Goal: Information Seeking & Learning: Check status

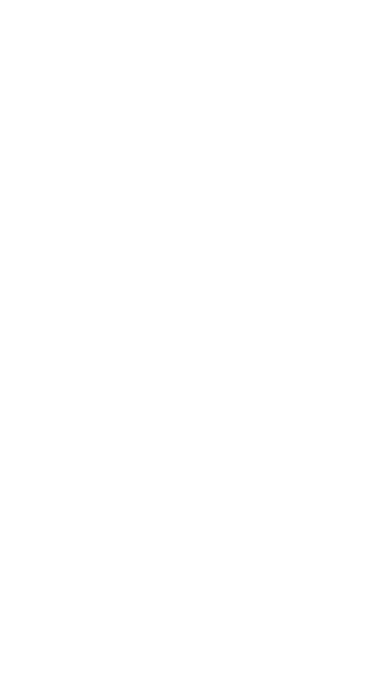
click at [18, 3] on html at bounding box center [187, 1] width 375 height 3
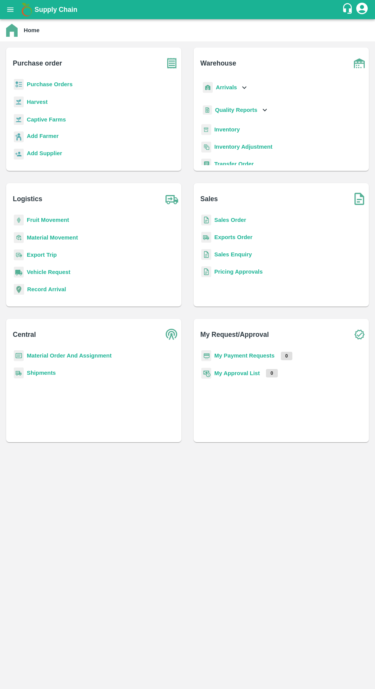
click at [233, 110] on b "Quality Reports" at bounding box center [236, 110] width 43 height 6
click at [243, 87] on icon at bounding box center [244, 87] width 8 height 8
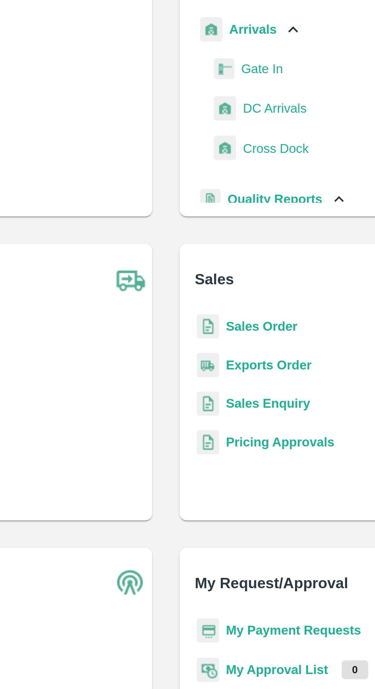
click at [232, 123] on span "DC Arrivals" at bounding box center [236, 122] width 28 height 8
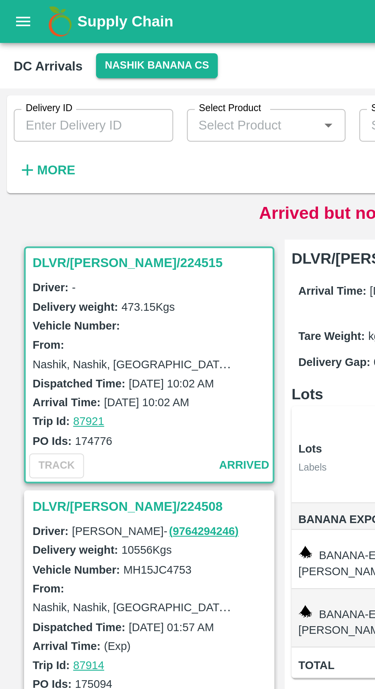
click at [71, 29] on button "Nashik Banana CS" at bounding box center [70, 29] width 54 height 11
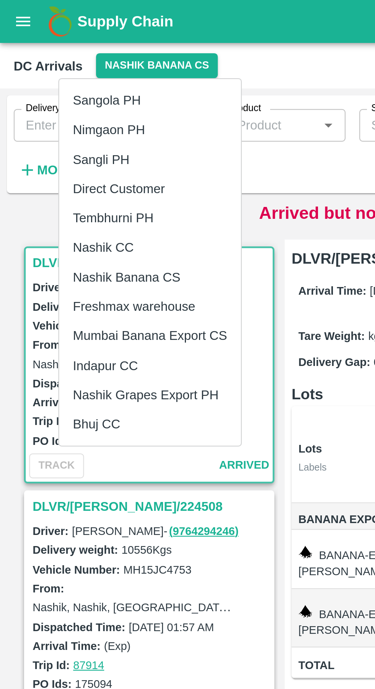
click at [63, 97] on li "Tembhurni PH" at bounding box center [66, 97] width 81 height 13
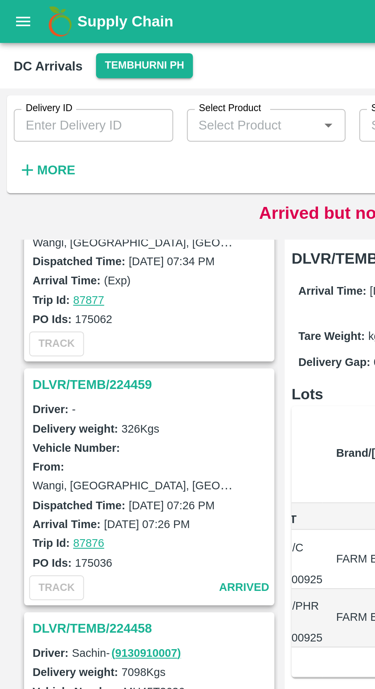
scroll to position [2172, 0]
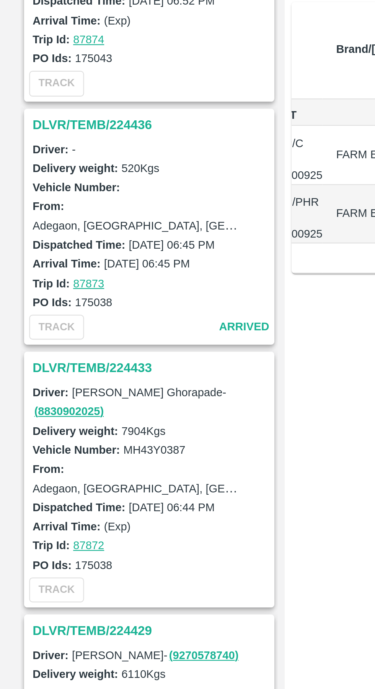
click at [57, 339] on h3 "DLVR/TEMB/224433" at bounding box center [68, 344] width 106 height 10
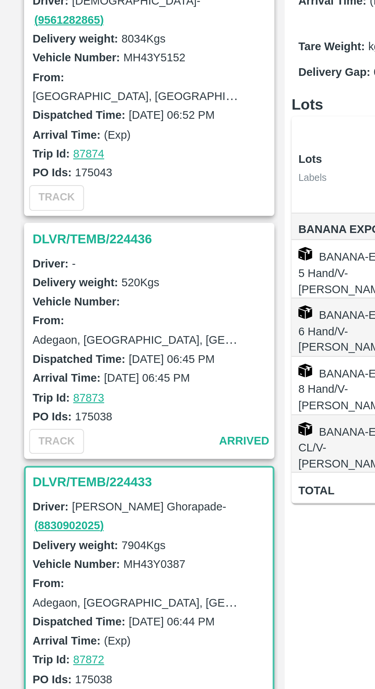
click at [55, 231] on h3 "DLVR/TEMB/224436" at bounding box center [68, 236] width 106 height 10
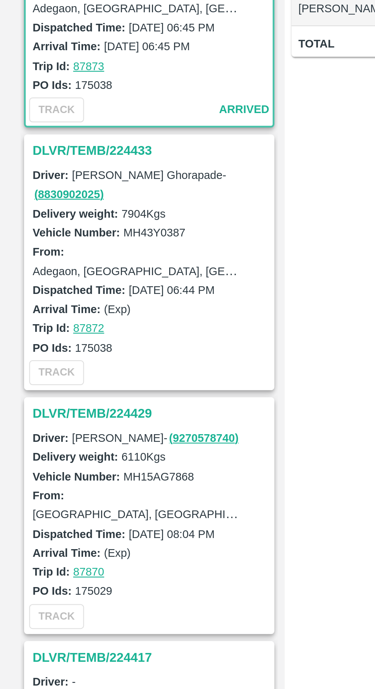
click at [59, 457] on h3 "DLVR/TEMB/224429" at bounding box center [68, 462] width 106 height 10
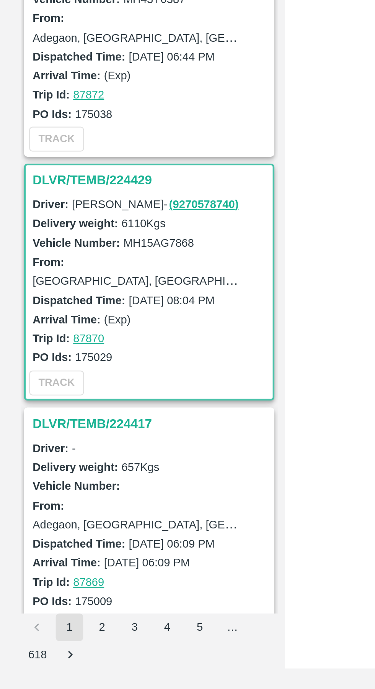
click at [60, 565] on h3 "DLVR/TEMB/224417" at bounding box center [68, 570] width 106 height 10
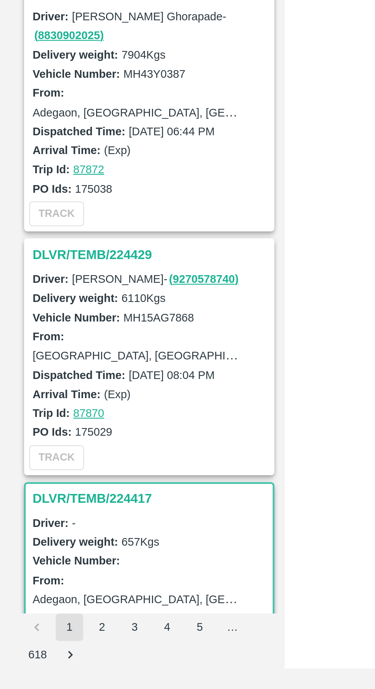
scroll to position [2138, 0]
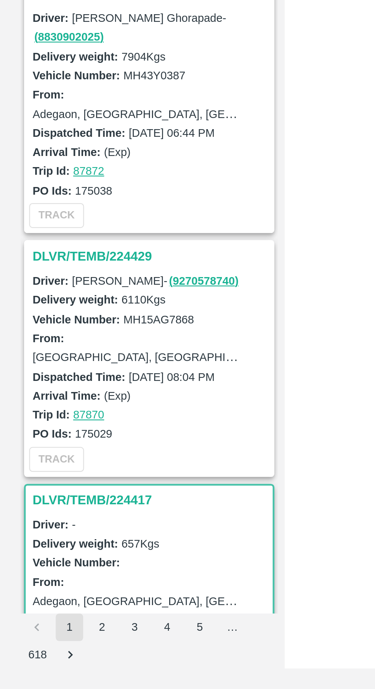
click at [55, 491] on h3 "DLVR/TEMB/224429" at bounding box center [68, 496] width 106 height 10
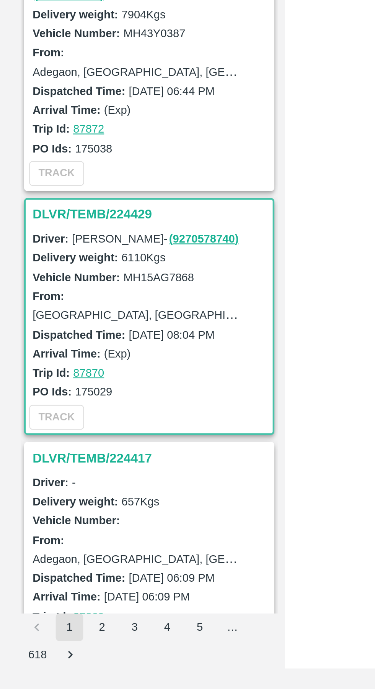
scroll to position [2172, 0]
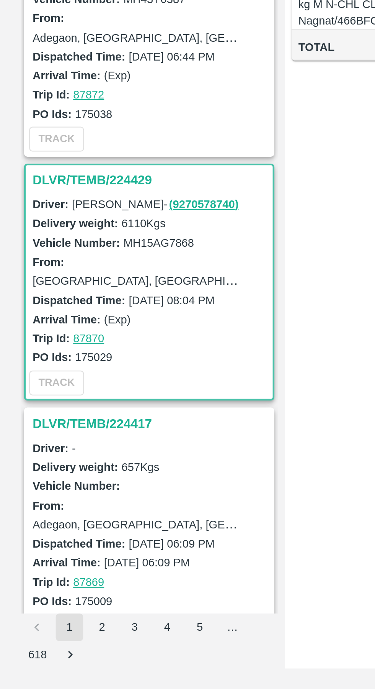
click at [51, 660] on button "2" at bounding box center [45, 661] width 12 height 12
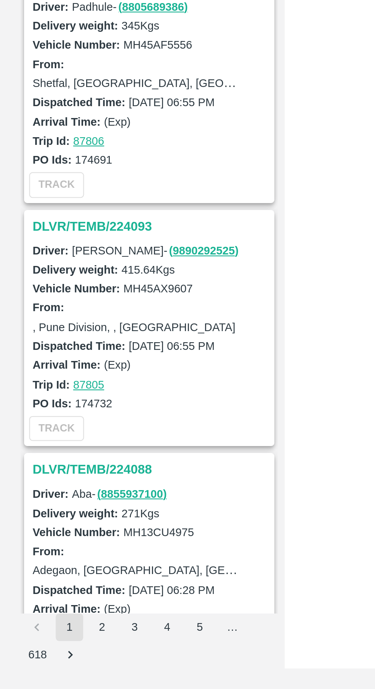
scroll to position [2172, 0]
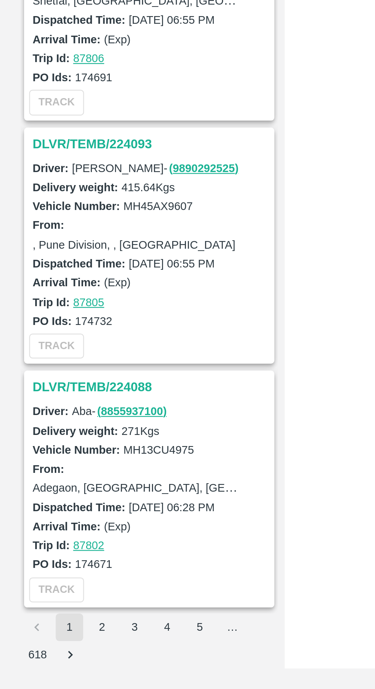
click at [54, 556] on h3 "DLVR/TEMB/224088" at bounding box center [68, 554] width 106 height 10
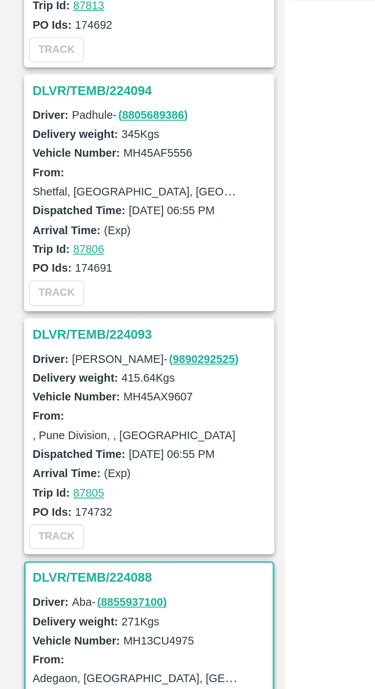
click at [47, 446] on h3 "DLVR/TEMB/224093" at bounding box center [68, 445] width 106 height 10
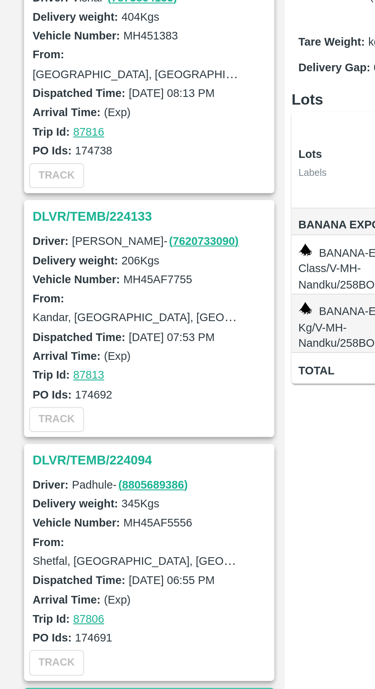
click at [55, 333] on h3 "DLVR/TEMB/224094" at bounding box center [68, 337] width 106 height 10
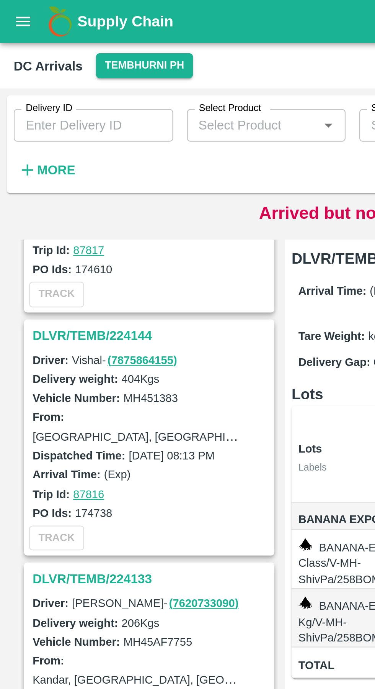
scroll to position [2172, 0]
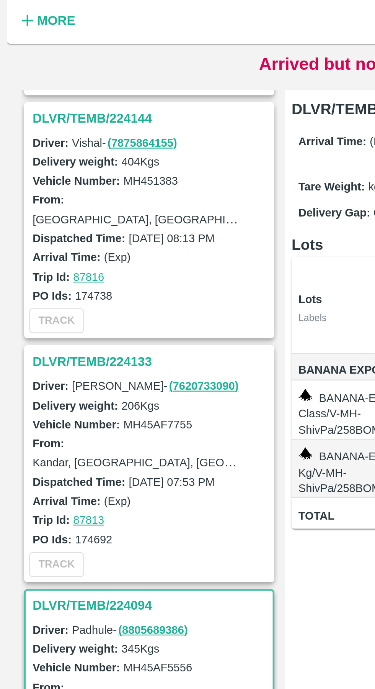
click at [58, 227] on h3 "DLVR/TEMB/224133" at bounding box center [68, 228] width 106 height 10
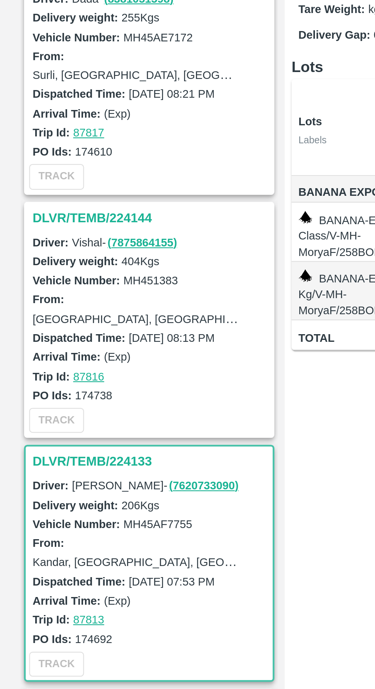
scroll to position [2048, 0]
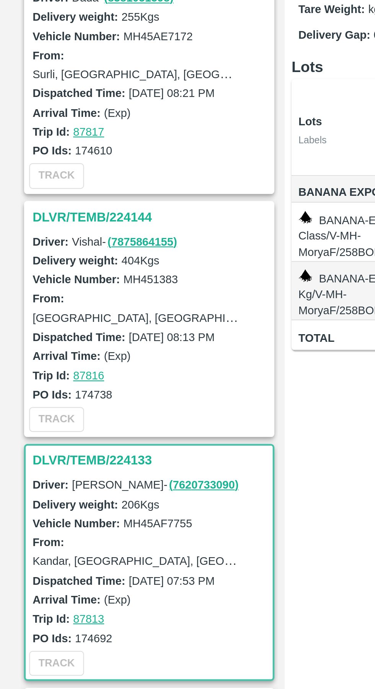
click at [61, 241] on h3 "DLVR/TEMB/224144" at bounding box center [68, 243] width 106 height 10
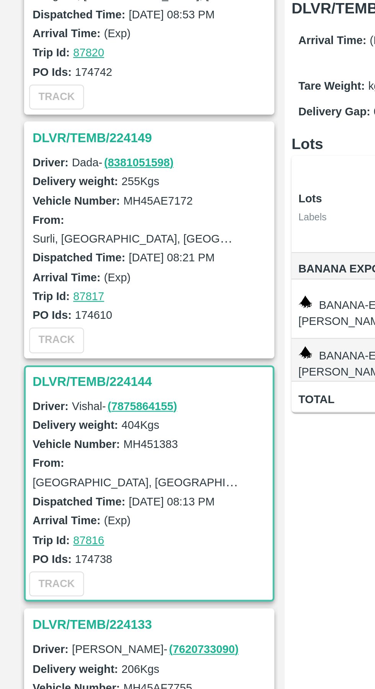
scroll to position [2006, 0]
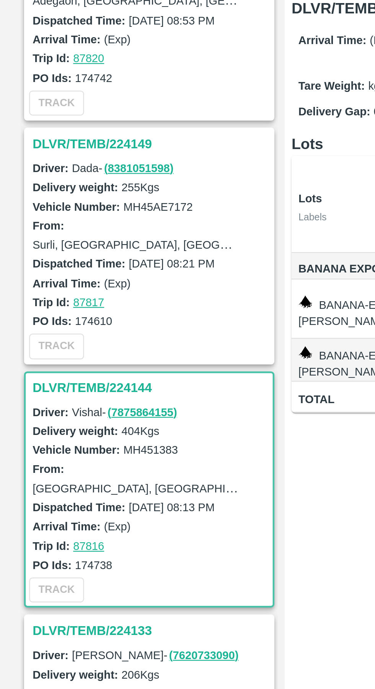
click at [54, 177] on h3 "DLVR/TEMB/224149" at bounding box center [68, 176] width 106 height 10
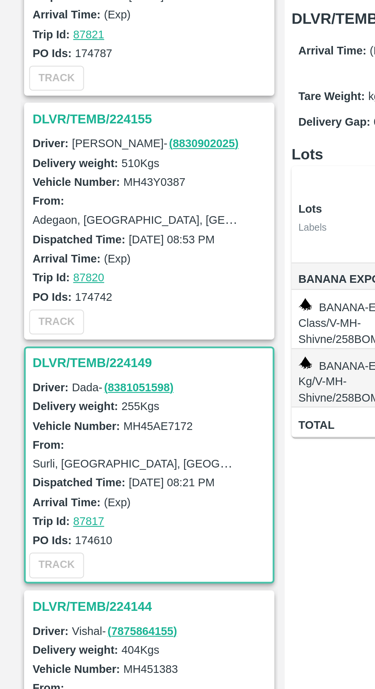
scroll to position [1904, 0]
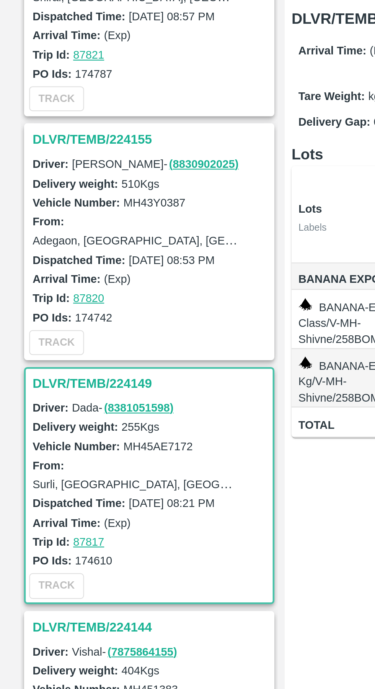
click at [58, 169] on h3 "DLVR/TEMB/224155" at bounding box center [68, 169] width 106 height 10
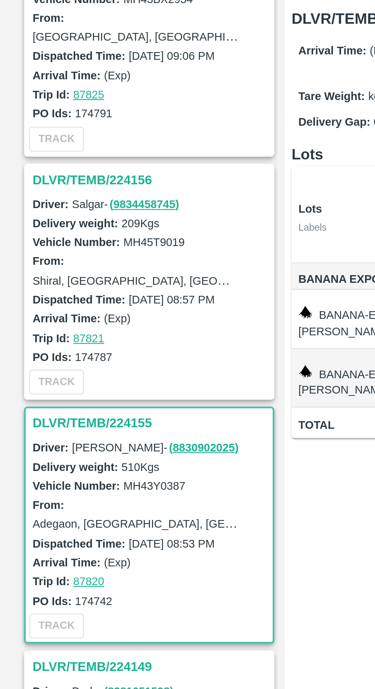
scroll to position [1776, 0]
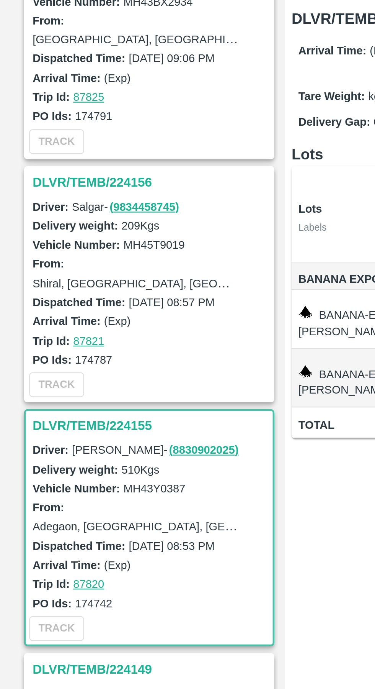
click at [62, 186] on h3 "DLVR/TEMB/224156" at bounding box center [68, 188] width 106 height 10
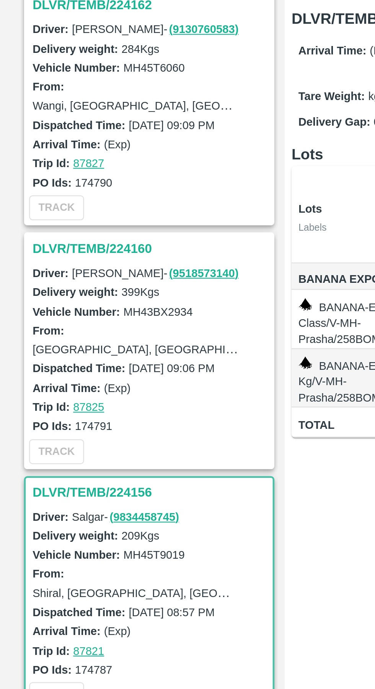
scroll to position [1634, 0]
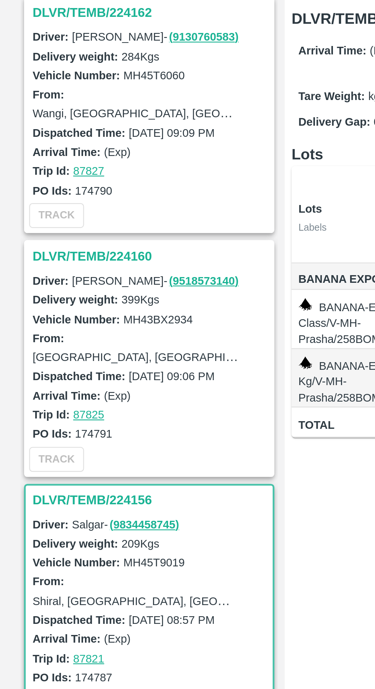
click at [59, 218] on h3 "DLVR/TEMB/224160" at bounding box center [68, 221] width 106 height 10
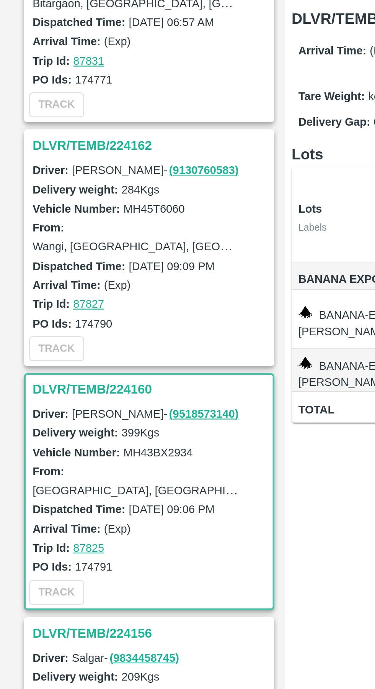
scroll to position [1570, 0]
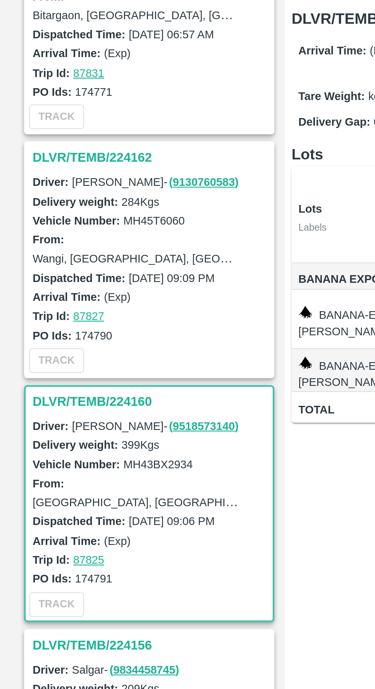
click at [60, 177] on h3 "DLVR/TEMB/224162" at bounding box center [68, 177] width 106 height 10
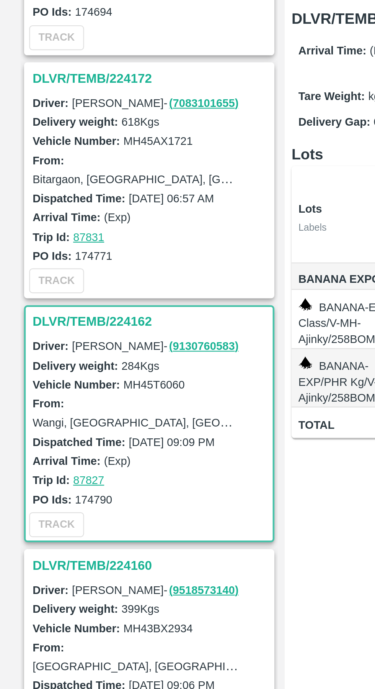
scroll to position [1497, 0]
click at [46, 138] on h3 "DLVR/TEMB/224172" at bounding box center [68, 142] width 106 height 10
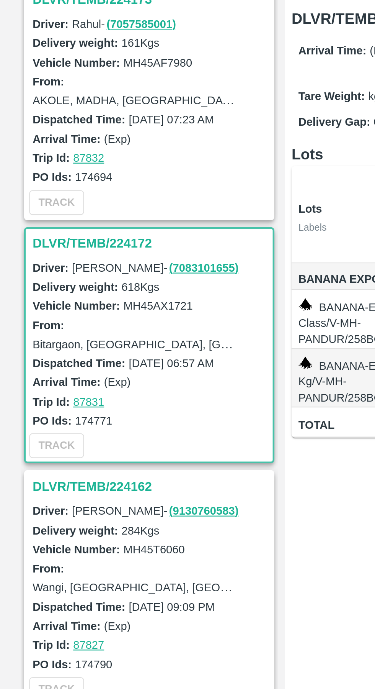
scroll to position [1383, 0]
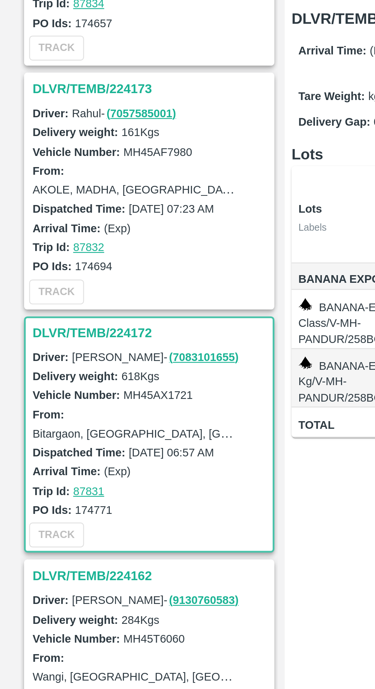
click at [49, 144] on h3 "DLVR/TEMB/224173" at bounding box center [68, 147] width 106 height 10
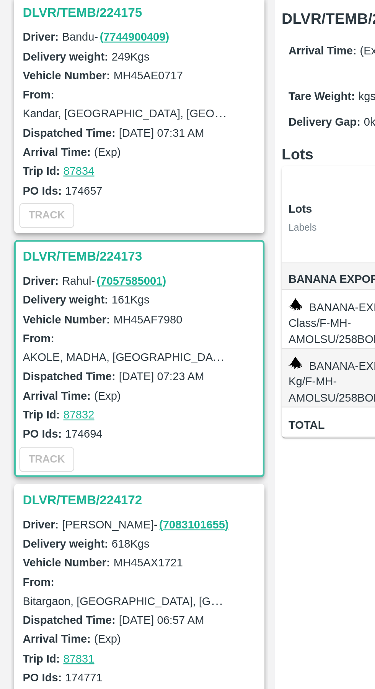
scroll to position [1285, 0]
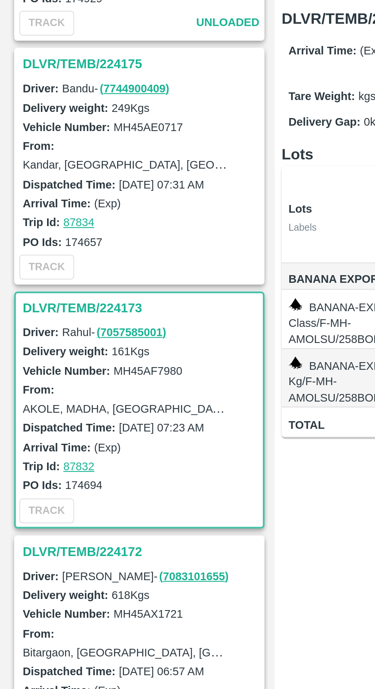
click at [43, 134] on h3 "DLVR/TEMB/224175" at bounding box center [68, 136] width 106 height 10
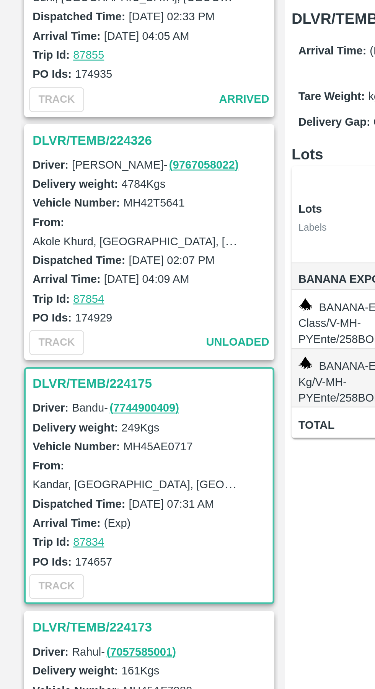
scroll to position [1138, 0]
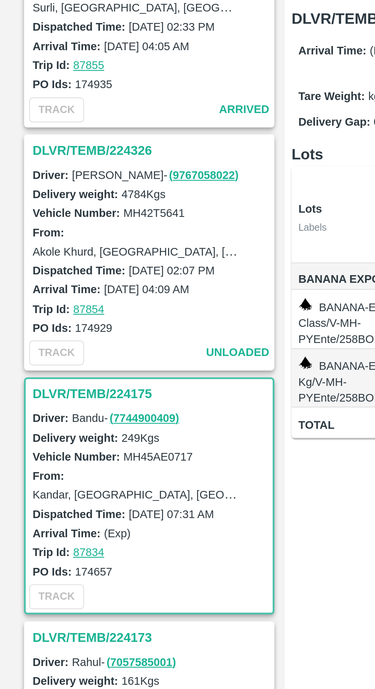
click at [44, 177] on h3 "DLVR/TEMB/224326" at bounding box center [68, 174] width 106 height 10
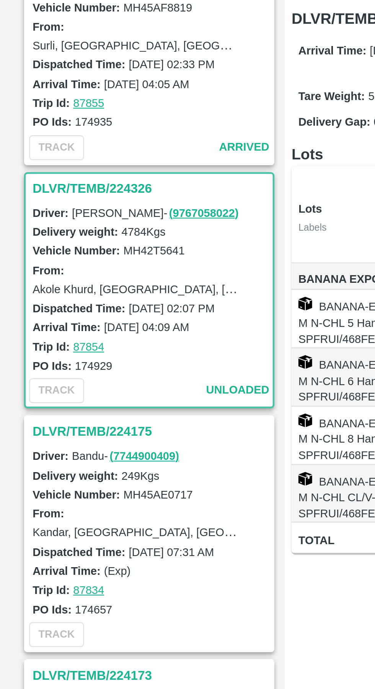
scroll to position [1127, 0]
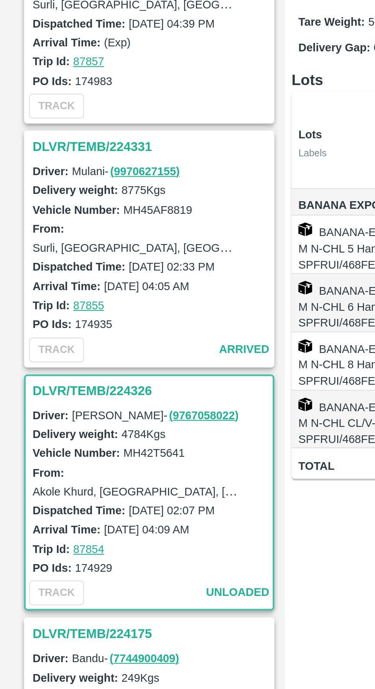
click at [42, 203] on h3 "DLVR/TEMB/224331" at bounding box center [68, 206] width 106 height 10
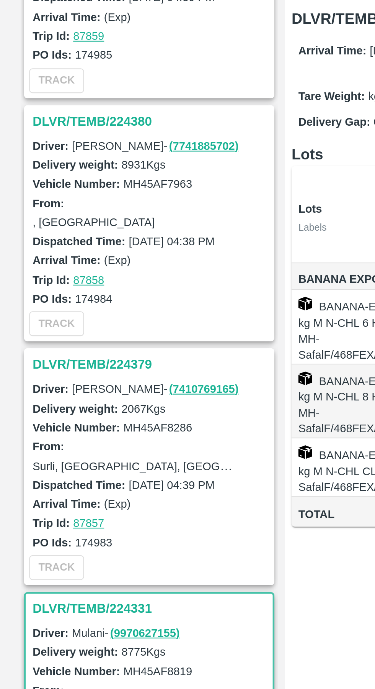
click at [42, 273] on h3 "DLVR/TEMB/224379" at bounding box center [68, 270] width 106 height 10
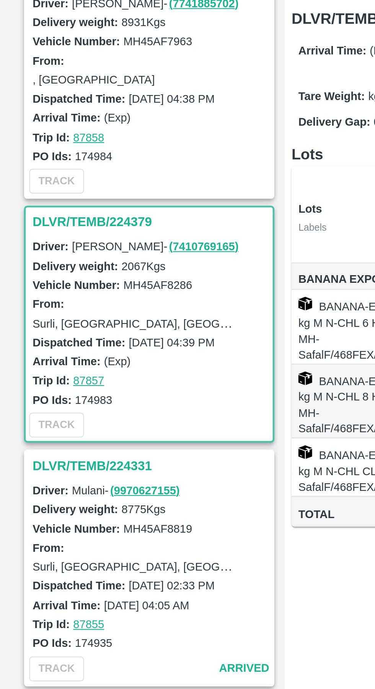
click at [49, 206] on h3 "DLVR/TEMB/224379" at bounding box center [68, 206] width 106 height 10
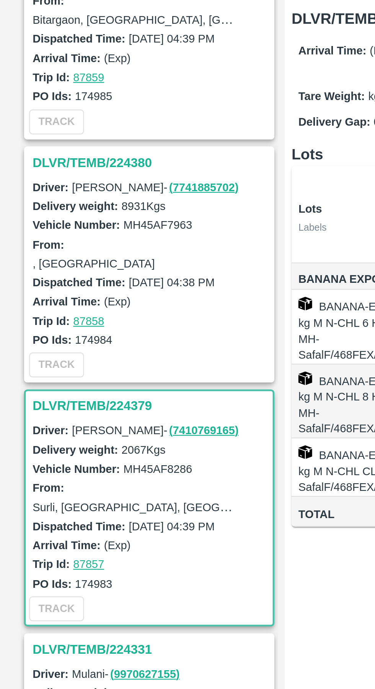
click at [40, 175] on h3 "DLVR/TEMB/224380" at bounding box center [68, 180] width 106 height 10
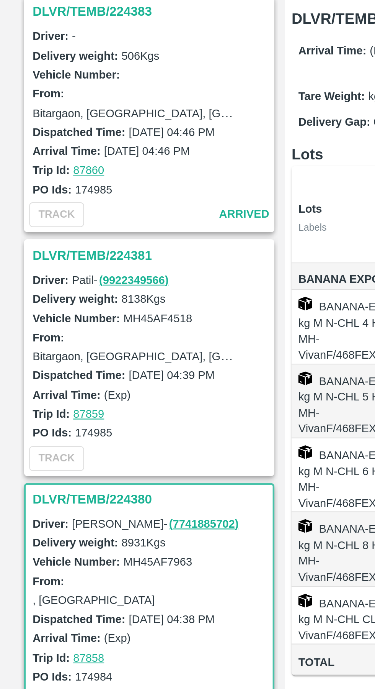
scroll to position [657, 0]
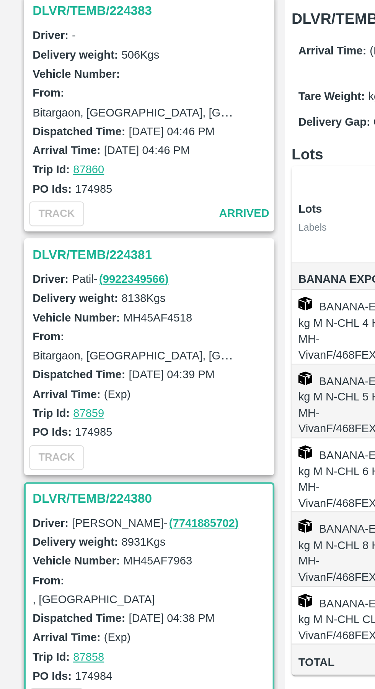
click at [52, 221] on h3 "DLVR/TEMB/224381" at bounding box center [68, 221] width 106 height 10
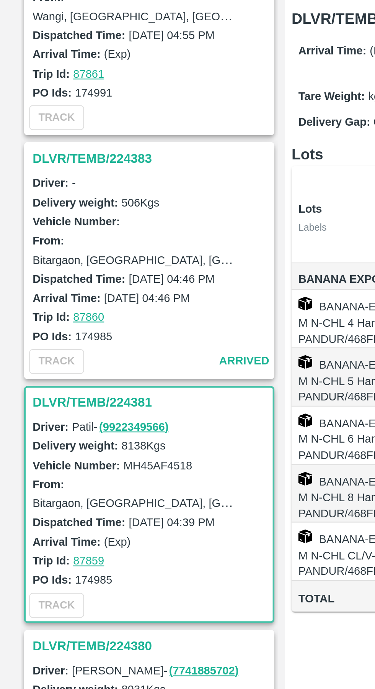
scroll to position [590, 0]
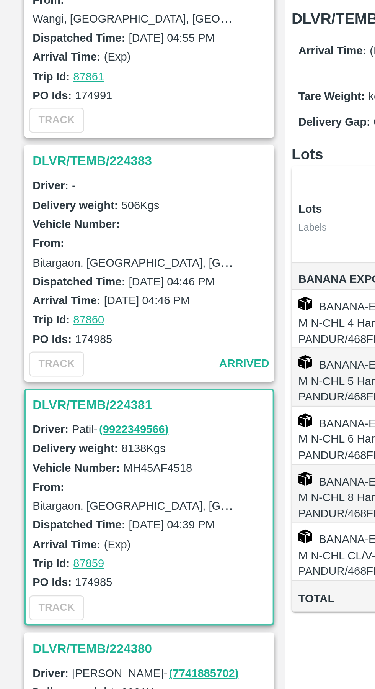
click at [46, 179] on h3 "DLVR/TEMB/224383" at bounding box center [68, 179] width 106 height 10
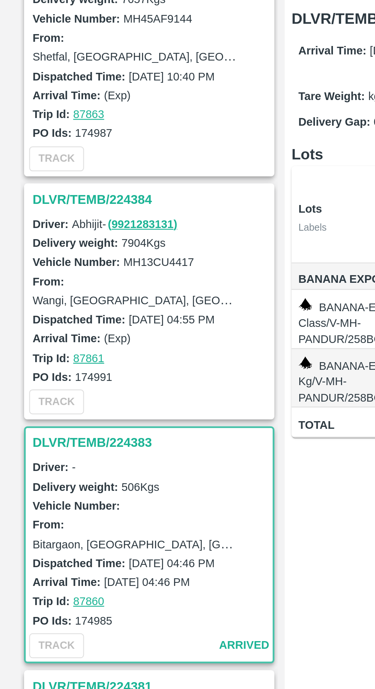
scroll to position [465, 0]
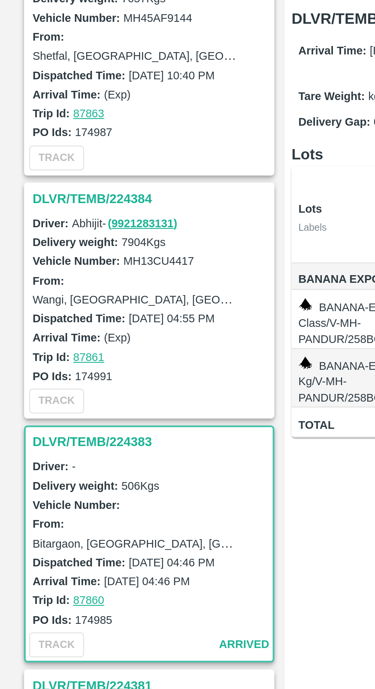
click at [45, 195] on h3 "DLVR/TEMB/224384" at bounding box center [68, 196] width 106 height 10
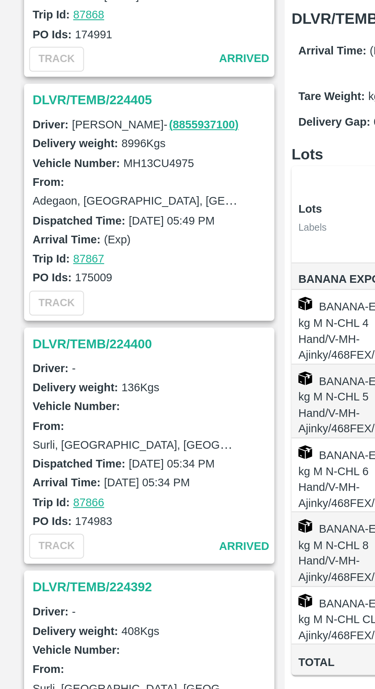
scroll to position [74, 0]
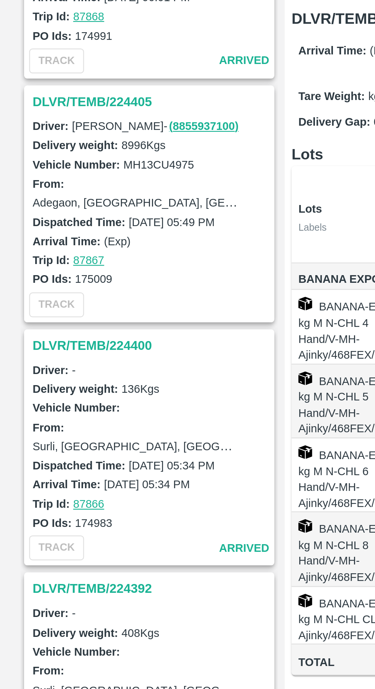
click at [39, 261] on h3 "DLVR/TEMB/224400" at bounding box center [68, 261] width 106 height 10
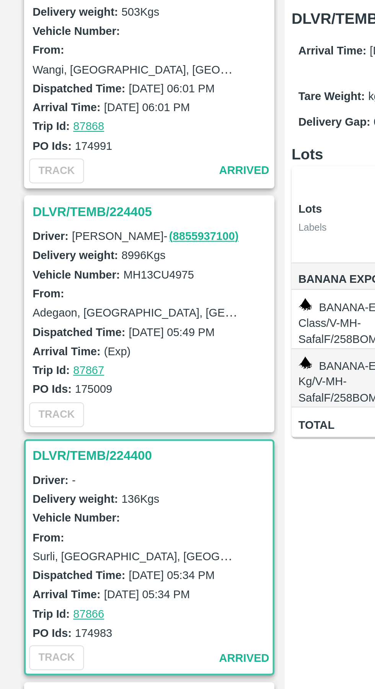
scroll to position [16, 0]
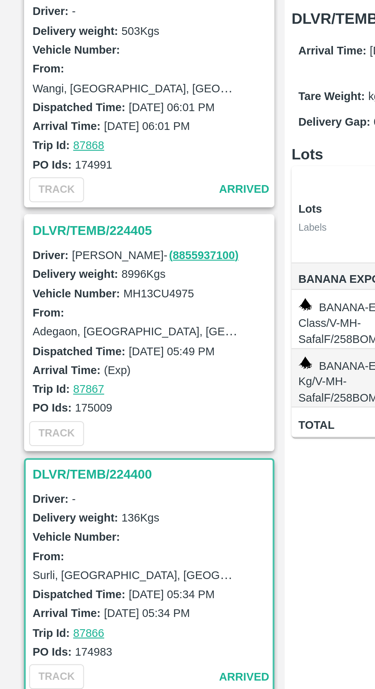
click at [47, 214] on h3 "DLVR/TEMB/224405" at bounding box center [68, 210] width 106 height 10
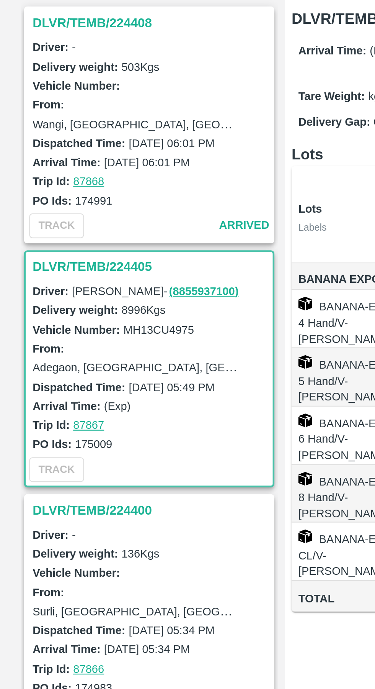
scroll to position [5, 0]
click at [36, 117] on h3 "DLVR/TEMB/224408" at bounding box center [68, 117] width 106 height 10
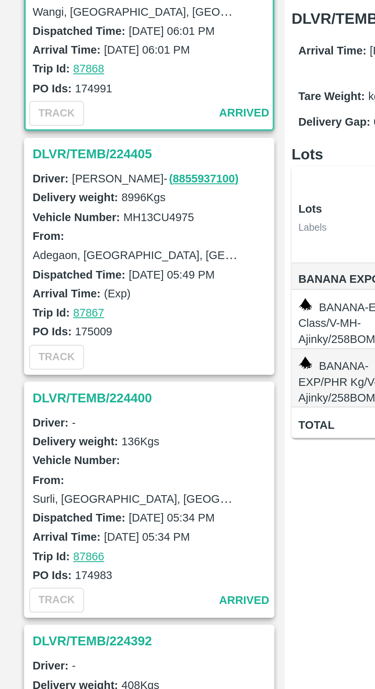
scroll to position [53, 0]
